Goal: Transaction & Acquisition: Purchase product/service

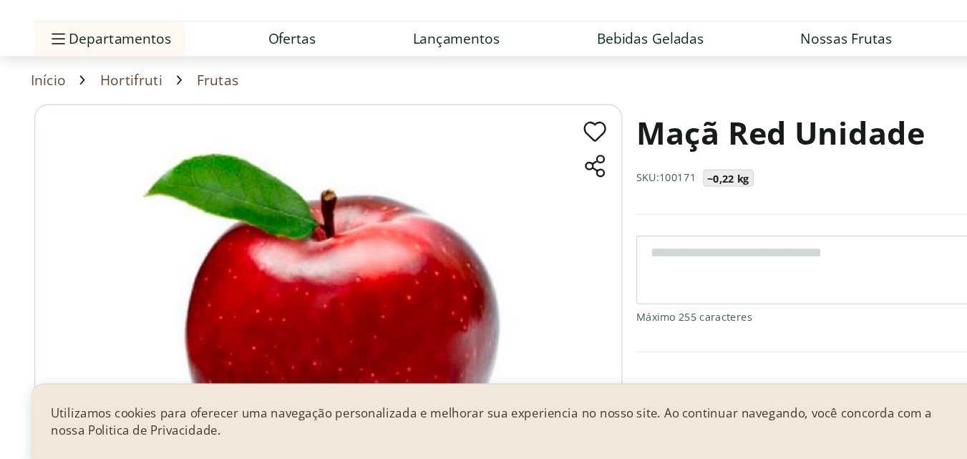
scroll to position [22, 0]
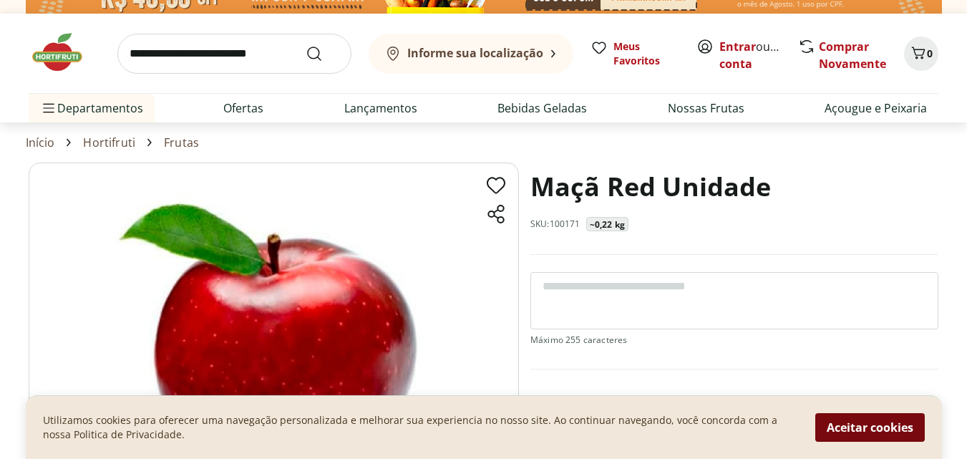
click at [862, 423] on button "Aceitar cookies" at bounding box center [870, 427] width 110 height 29
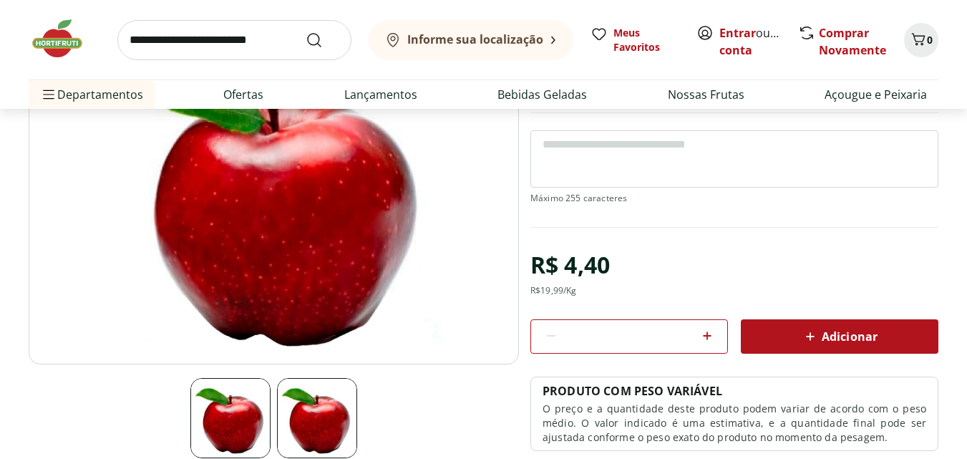
scroll to position [161, 0]
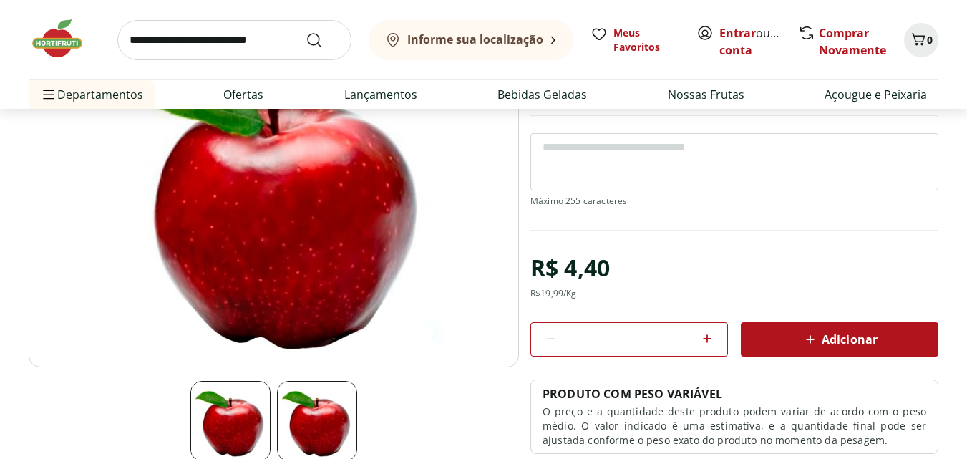
click at [305, 416] on img at bounding box center [317, 421] width 80 height 80
click at [435, 291] on img at bounding box center [274, 196] width 490 height 344
click at [324, 206] on img at bounding box center [274, 196] width 490 height 344
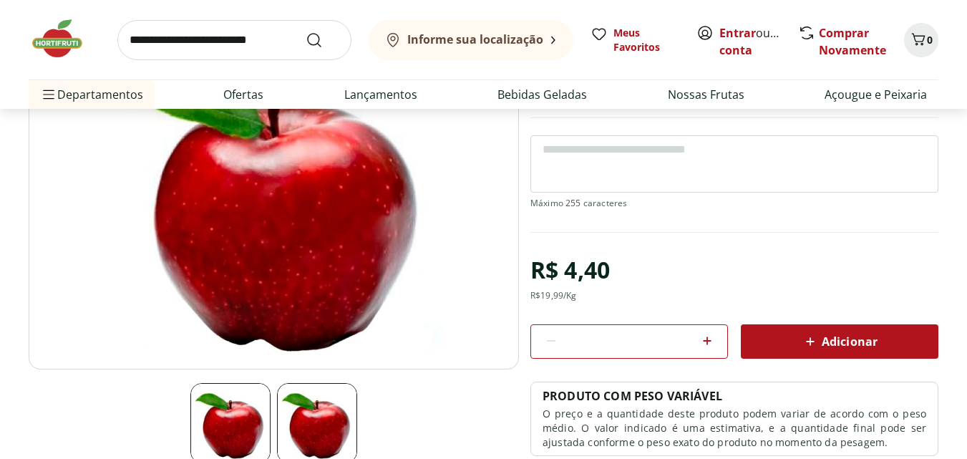
click at [240, 421] on img at bounding box center [230, 423] width 80 height 80
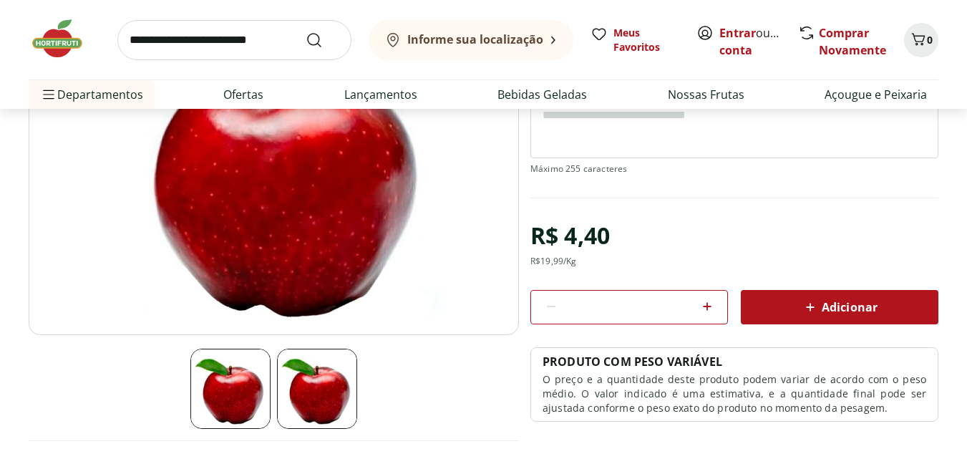
scroll to position [203, 0]
